Goal: Transaction & Acquisition: Purchase product/service

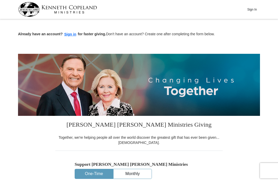
click at [71, 33] on button "Sign in" at bounding box center [70, 34] width 15 height 6
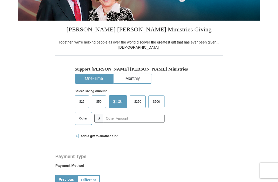
select select "FL"
click at [86, 123] on label "Other" at bounding box center [83, 118] width 17 height 12
click at [0, 0] on input "Other" at bounding box center [0, 0] width 0 height 0
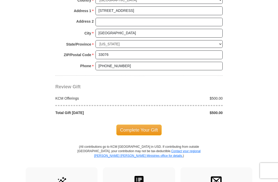
scroll to position [410, 0]
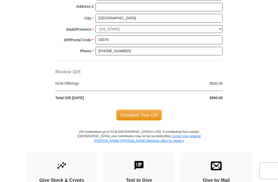
type input "500.00"
click at [122, 112] on span "Complete Your Gift" at bounding box center [139, 115] width 46 height 11
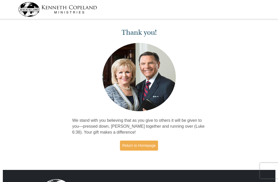
click at [132, 144] on link "Return to Homepage" at bounding box center [139, 146] width 38 height 10
